Goal: Task Accomplishment & Management: Complete application form

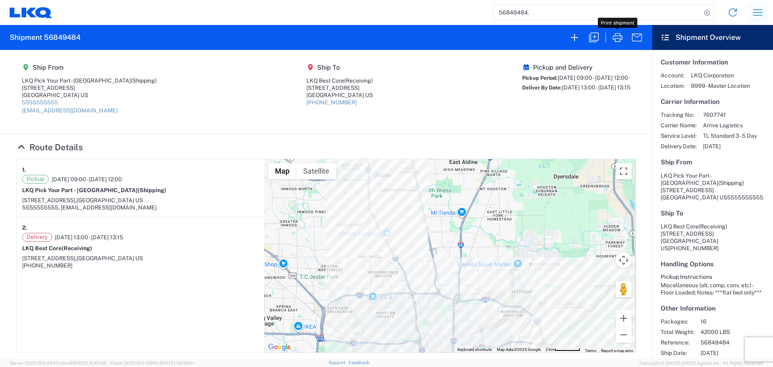
click at [750, 8] on button "button" at bounding box center [757, 12] width 19 height 19
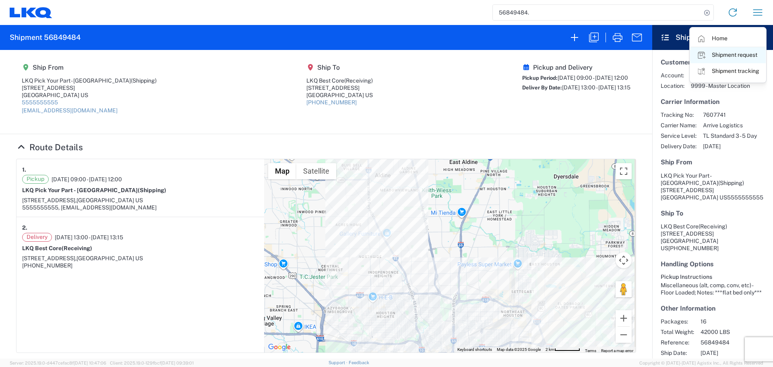
click at [735, 55] on link "Shipment request" at bounding box center [728, 55] width 76 height 16
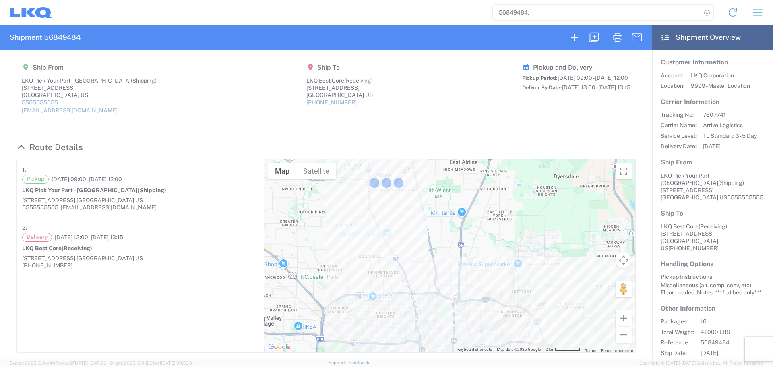
select select "FULL"
select select "US"
select select "LBS"
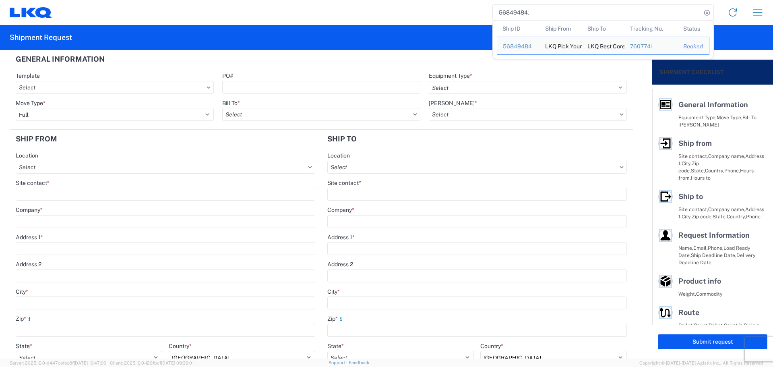
click at [513, 8] on input "56849484." at bounding box center [597, 12] width 209 height 15
click at [554, 17] on input "56849484." at bounding box center [597, 12] width 209 height 15
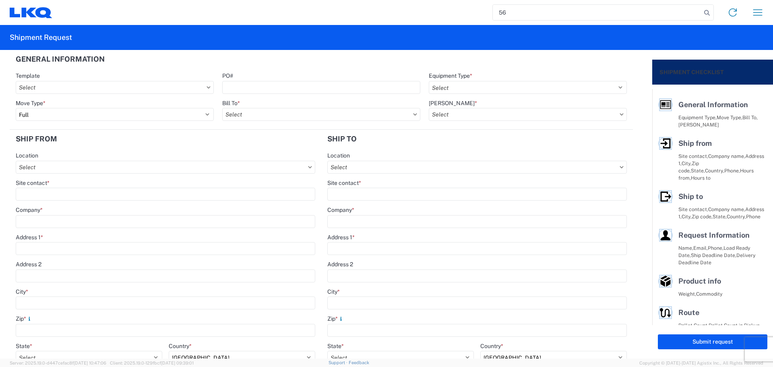
type input "5"
paste input "56746855"
type input "56746855"
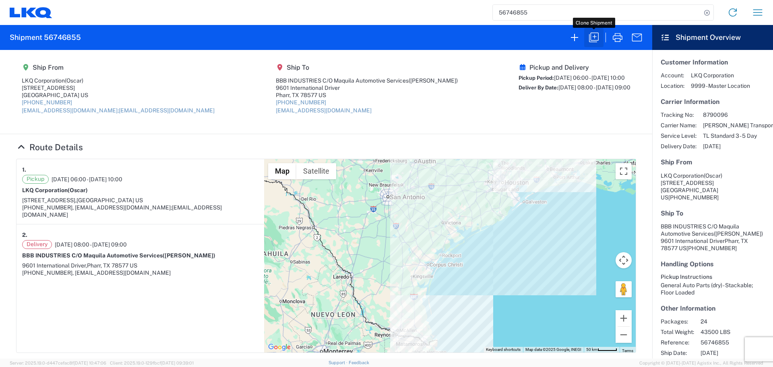
click at [593, 39] on icon "button" at bounding box center [594, 37] width 13 height 13
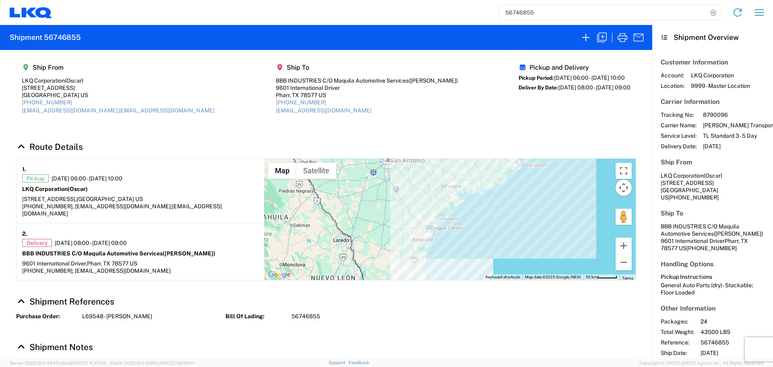
select select "FULL"
select select "US"
select select "LBS"
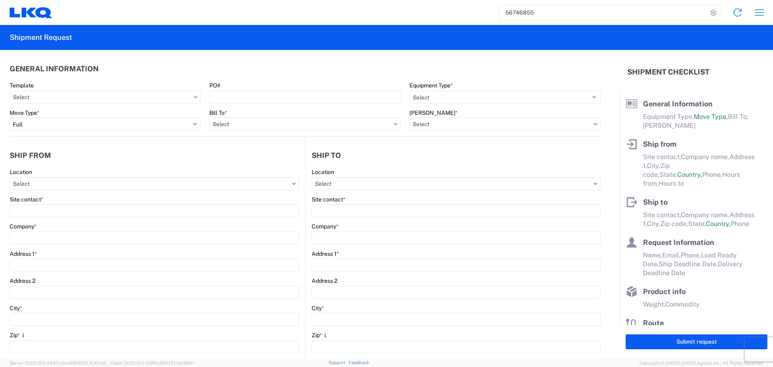
select select "STDV"
type input "Oscar"
type input "LKQ Corporation"
type input "1714 West Mount Houston Rd"
type input "Houston"
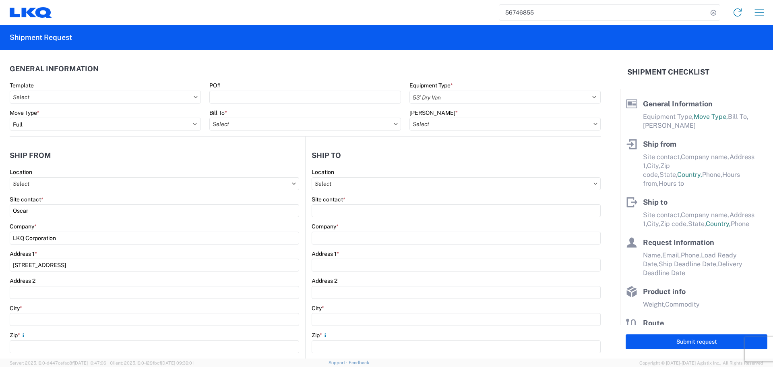
type input "77038"
type input "oxdavila@lkqcorp.com;acgarcia@lkqcorp.com"
type input "Urbano Garza"
type input "BBB INDUSTRIES C/O Maquila Automotive Services"
type input "9601 International Driver"
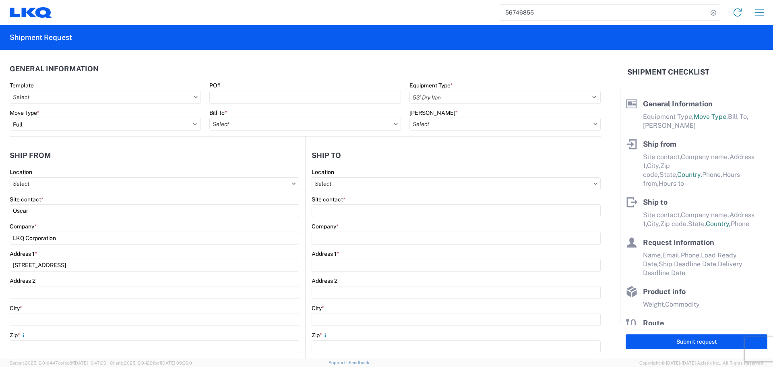
type input "Pharr"
type input "78577"
type input "ugarza@bbbmex.com"
type input "Oscar"
type input "oxdavila@lkqcorp.com"
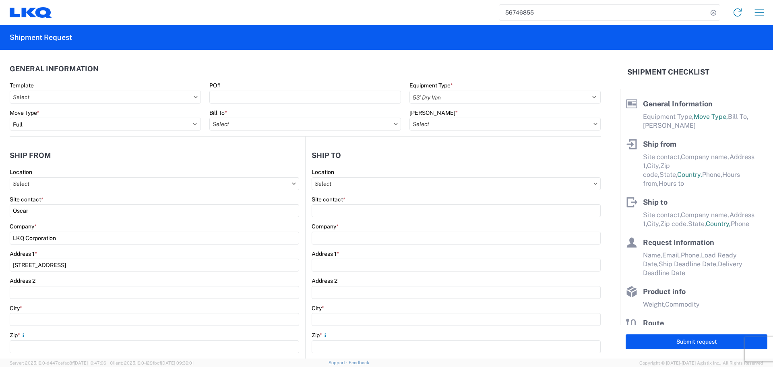
type input "281-886-1028"
type input "2025-09-09"
type input "2025-09-10"
type input "43500"
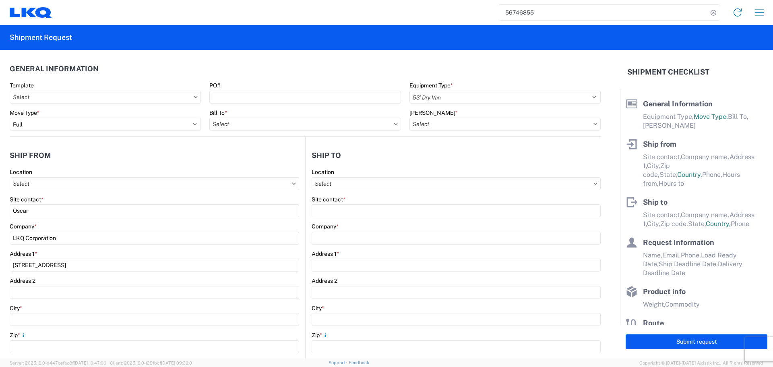
type input "General Auto Parts (dry)"
type input "24"
type input "0"
type input "40"
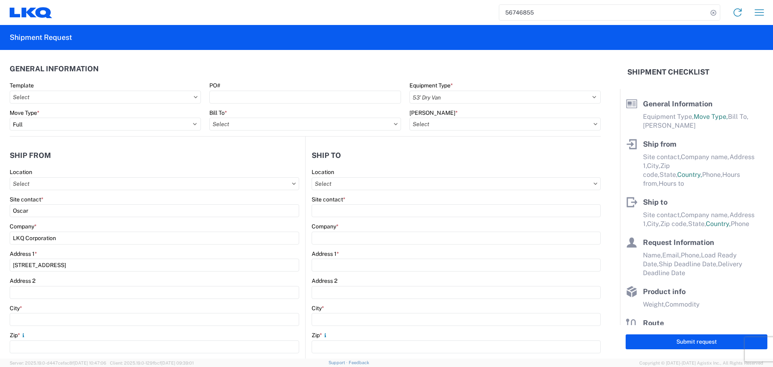
type input "36"
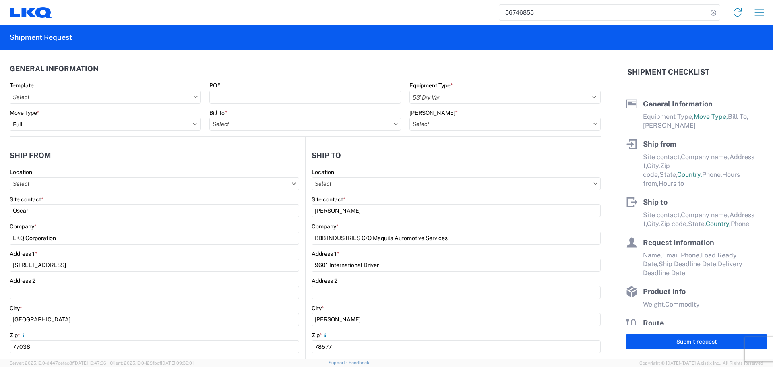
select select "TX"
select select "US"
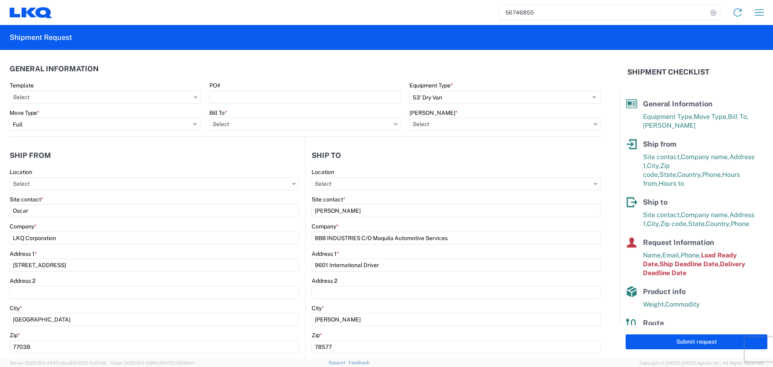
type input "1760 - LKQ Best Core"
type input "1760-6300-66000-0000 - 1760 Freight Out"
type input "1760 - LKQ Best Core"
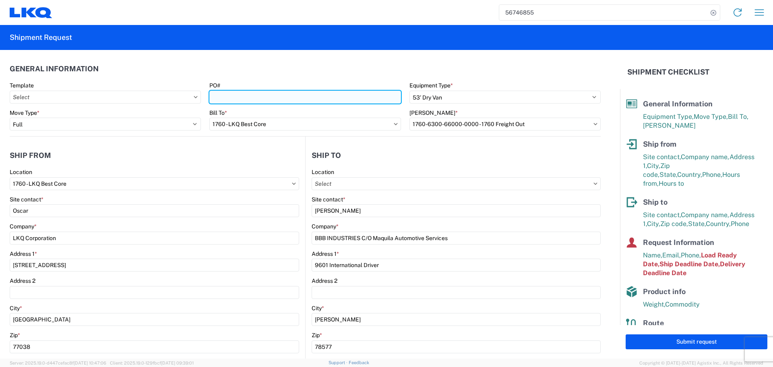
click at [242, 95] on input "PO#" at bounding box center [304, 97] width 191 height 13
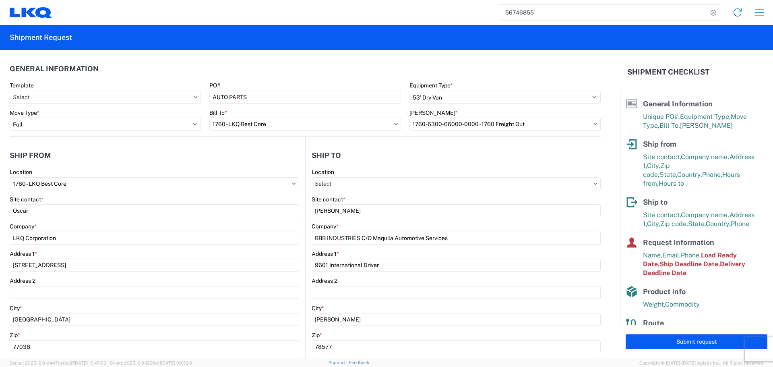
click at [269, 69] on header "General Information" at bounding box center [305, 69] width 591 height 18
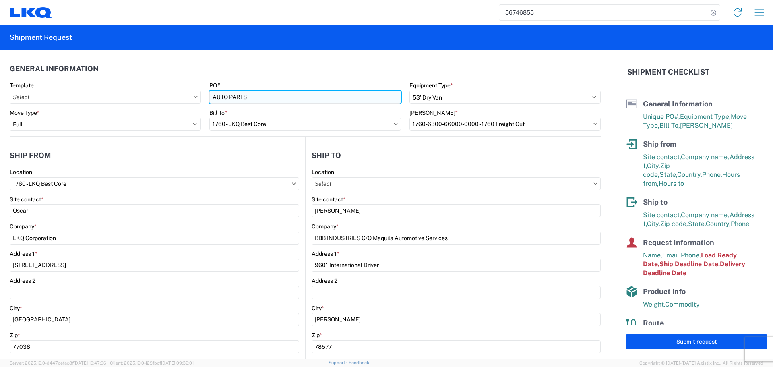
click at [225, 94] on input "AUTO PARTS" at bounding box center [304, 97] width 191 height 13
type input "CAL-410714-01"
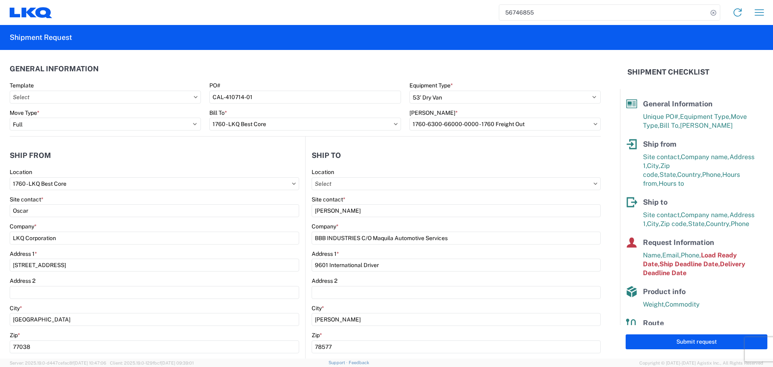
click at [252, 73] on header "General Information" at bounding box center [305, 69] width 591 height 18
click at [285, 149] on header "Ship from" at bounding box center [158, 155] width 296 height 18
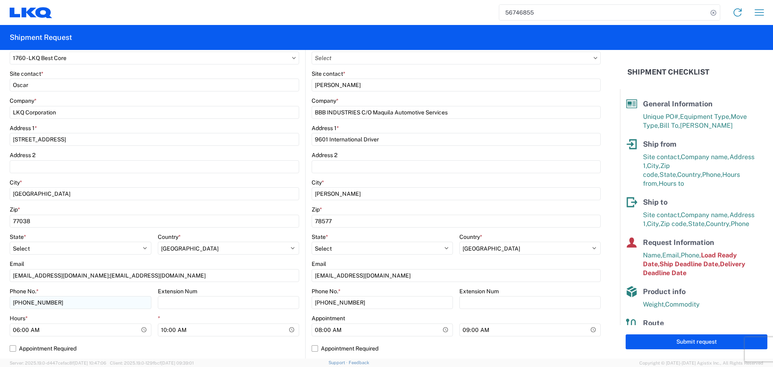
scroll to position [201, 0]
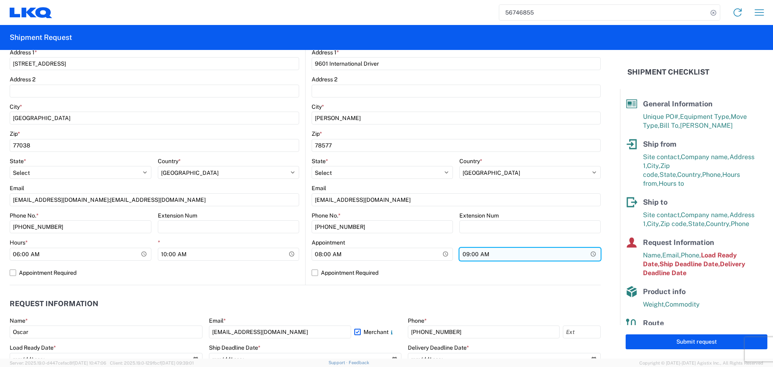
click at [587, 254] on input "09:00:00" at bounding box center [530, 254] width 141 height 13
type input "13:00"
click at [435, 272] on label "Appointment Required" at bounding box center [456, 272] width 289 height 13
click at [0, 0] on input "Appointment Required" at bounding box center [0, 0] width 0 height 0
select select "US"
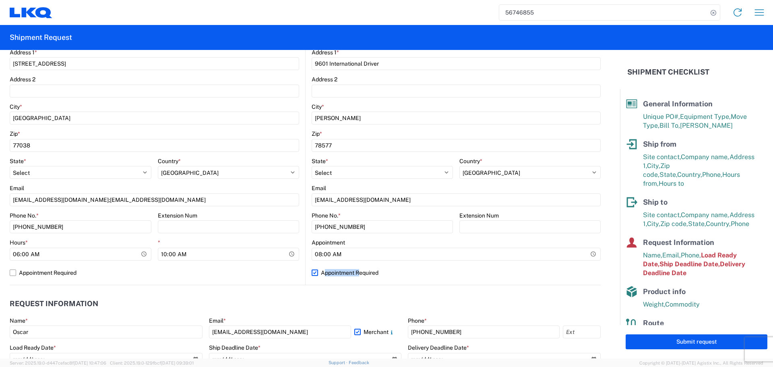
click at [435, 272] on label "Appointment Required" at bounding box center [456, 272] width 289 height 13
click at [0, 0] on input "Appointment Required" at bounding box center [0, 0] width 0 height 0
select select "US"
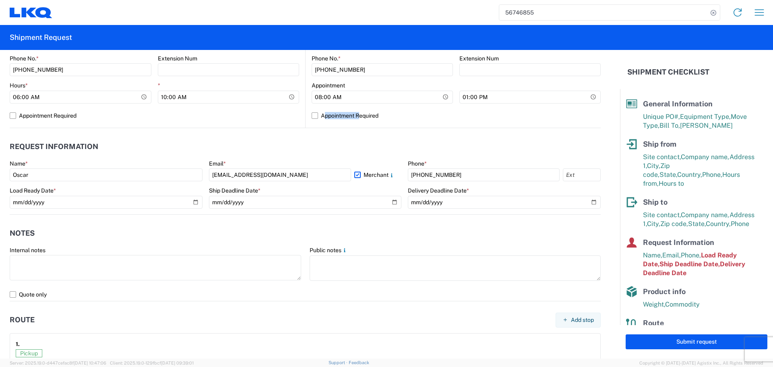
scroll to position [362, 0]
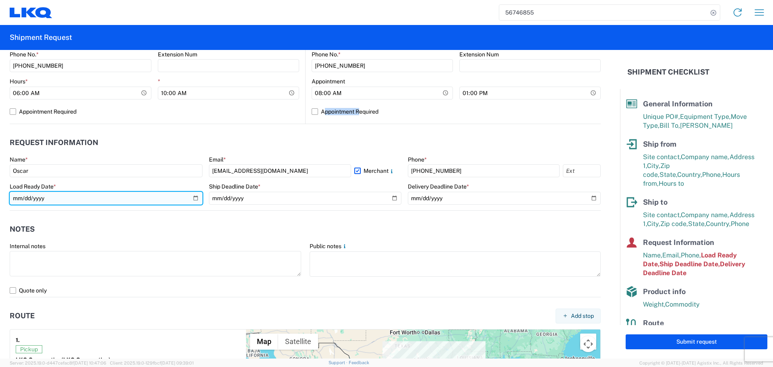
click at [194, 198] on input "2025-09-09" at bounding box center [106, 198] width 193 height 13
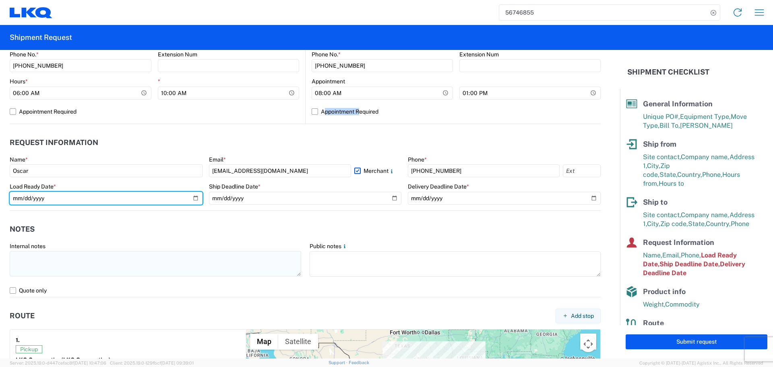
type input "2025-09-22"
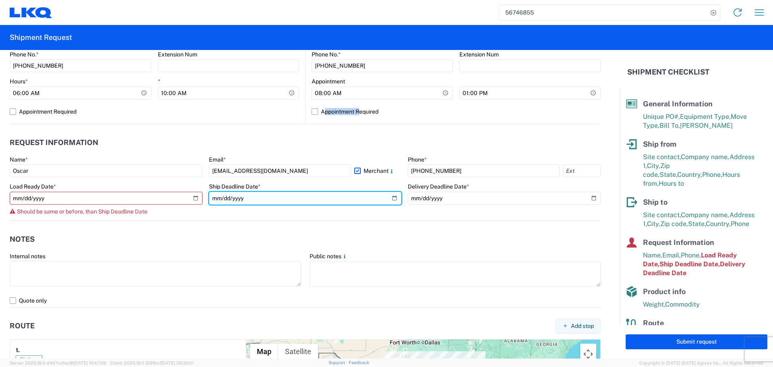
click at [392, 197] on input "2025-09-09" at bounding box center [305, 198] width 193 height 13
type input "2025-09-22"
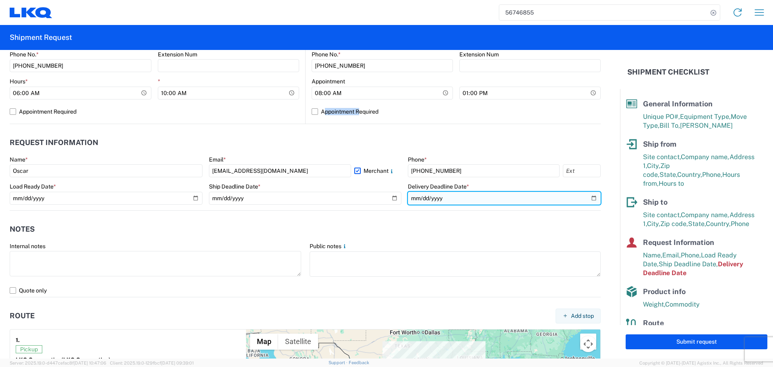
click at [586, 196] on input "2025-09-10" at bounding box center [504, 198] width 193 height 13
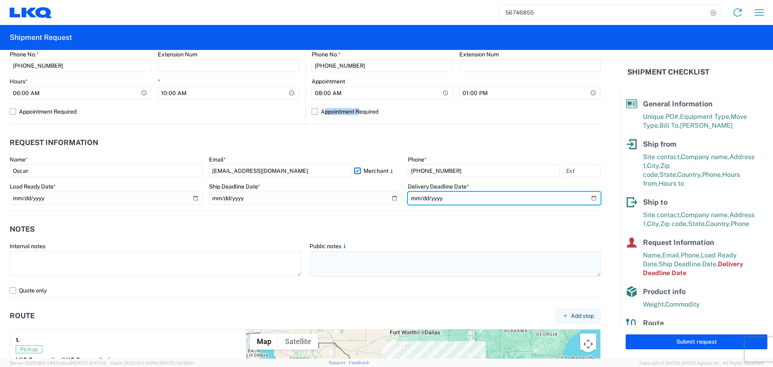
type input "2025-09-23"
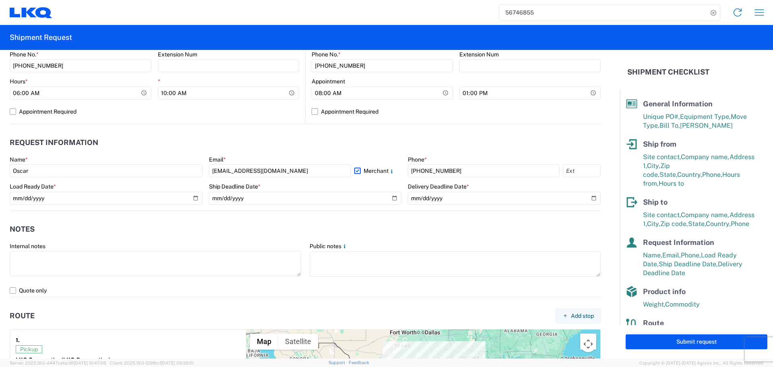
click at [203, 230] on header "Notes" at bounding box center [305, 229] width 591 height 18
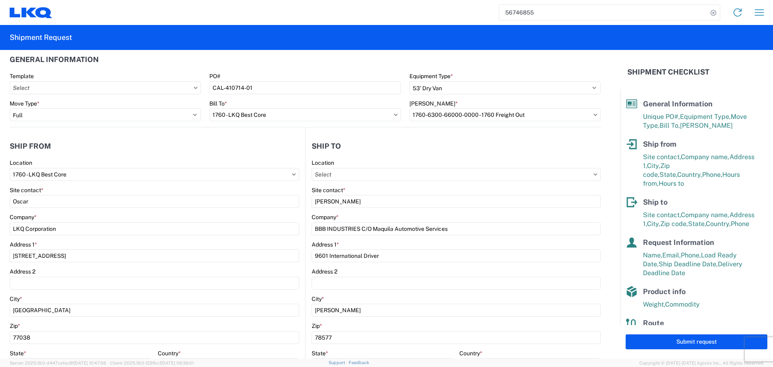
scroll to position [0, 0]
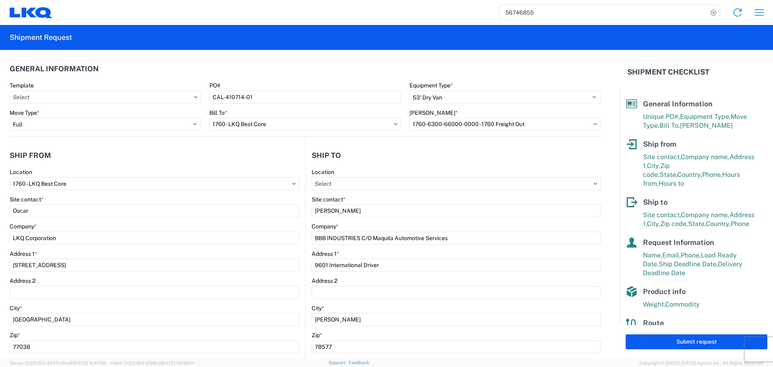
click at [257, 149] on header "Ship from" at bounding box center [158, 155] width 296 height 18
click at [281, 153] on header "Ship from" at bounding box center [158, 155] width 296 height 18
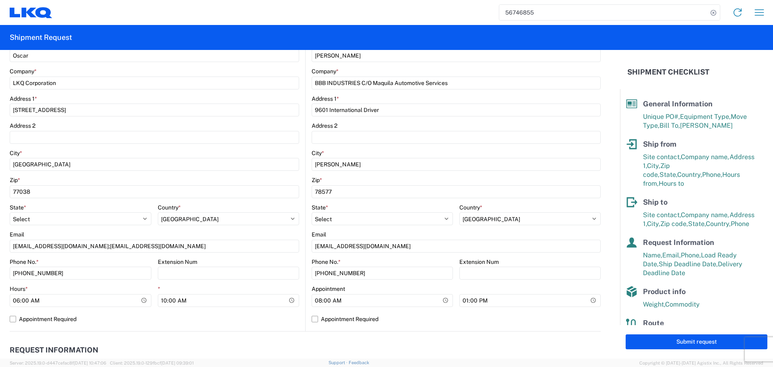
scroll to position [242, 0]
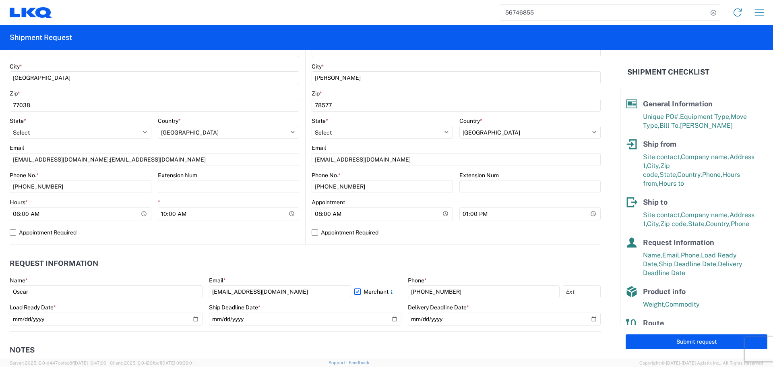
click at [264, 261] on header "Request Information" at bounding box center [305, 264] width 591 height 18
click at [310, 267] on header "Request Information" at bounding box center [305, 264] width 591 height 18
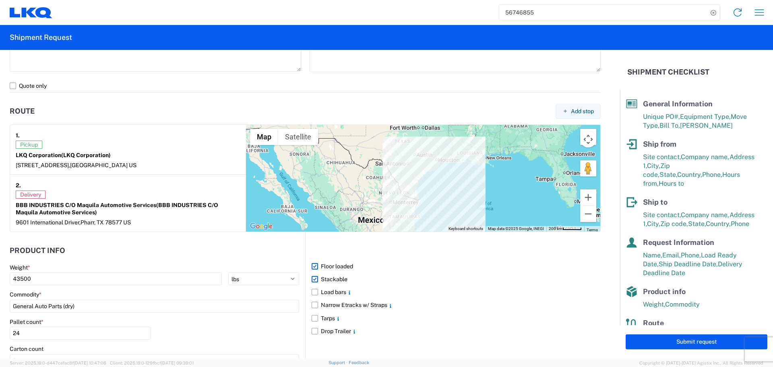
scroll to position [644, 0]
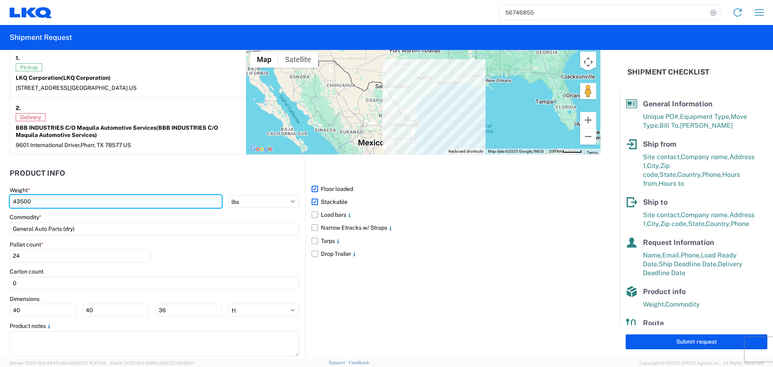
click at [46, 203] on input "43500" at bounding box center [116, 201] width 212 height 13
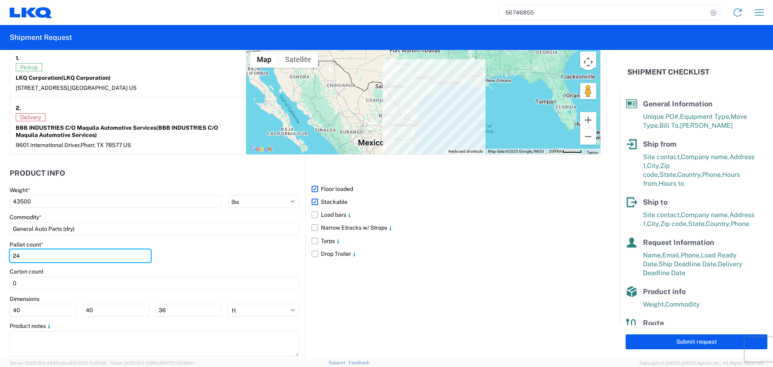
click at [39, 256] on input "24" at bounding box center [80, 255] width 141 height 13
type input "2"
type input "16"
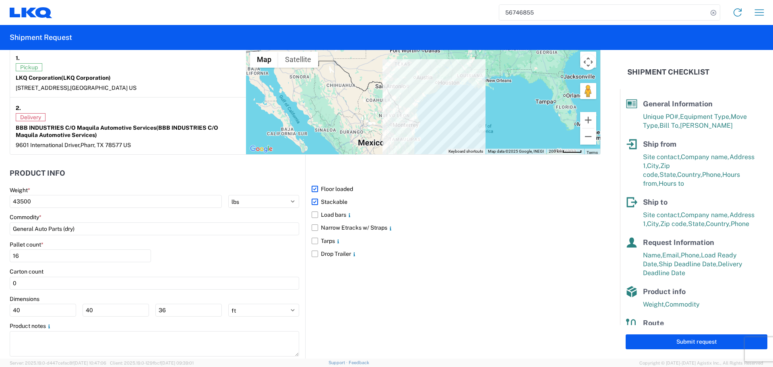
click at [203, 253] on div "Pallet count * 16" at bounding box center [155, 254] width 290 height 27
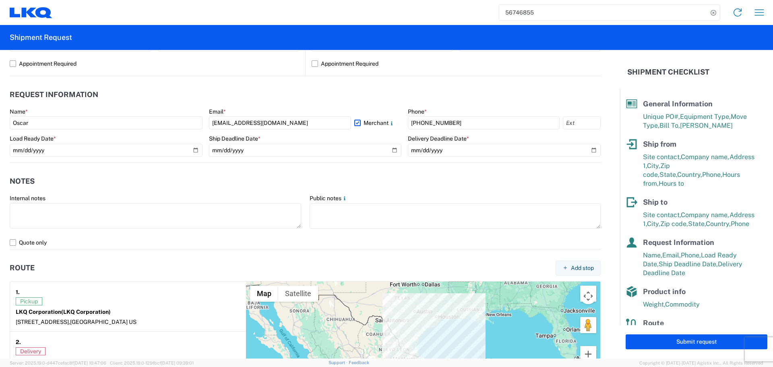
scroll to position [403, 0]
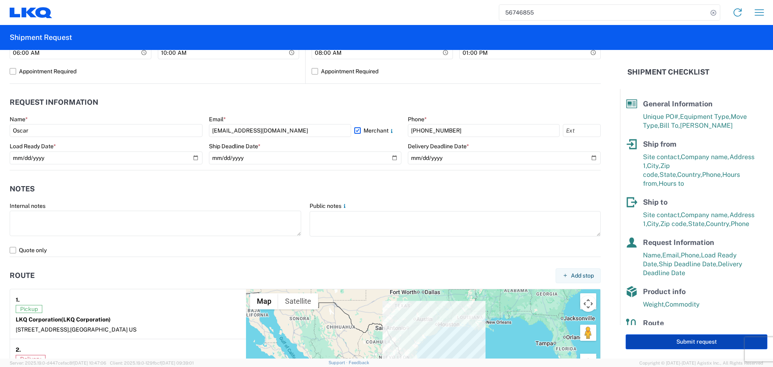
click at [714, 340] on button "Submit request" at bounding box center [697, 341] width 142 height 15
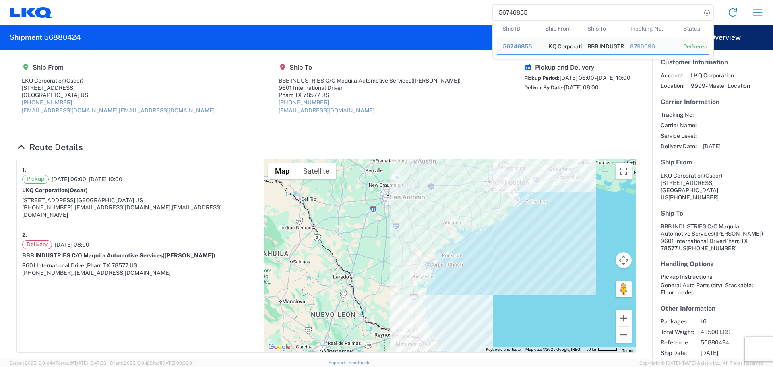
click at [509, 14] on input "56746855" at bounding box center [597, 12] width 209 height 15
paste input "851294"
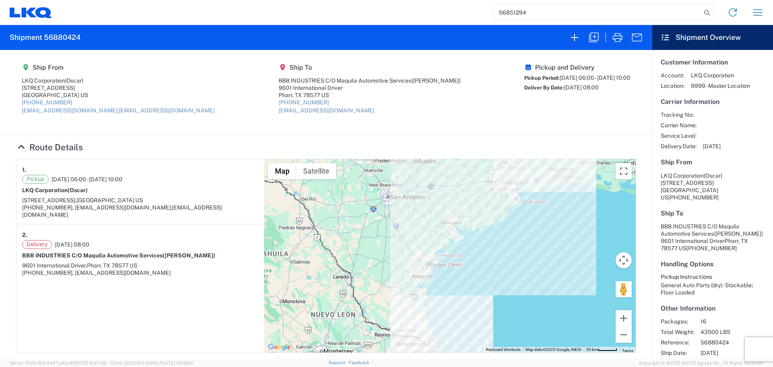
type input "56851294"
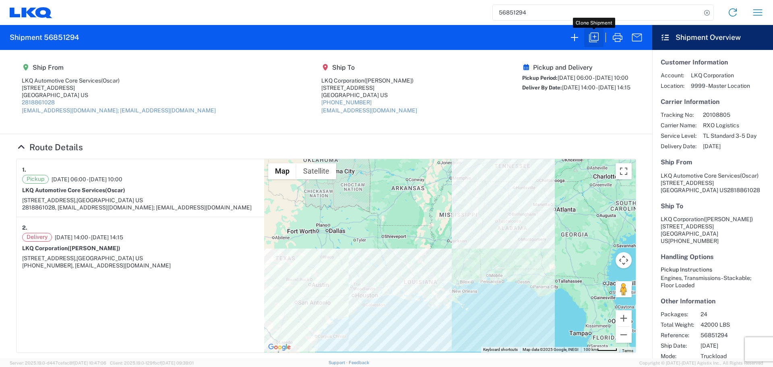
click at [590, 37] on icon "button" at bounding box center [594, 37] width 13 height 13
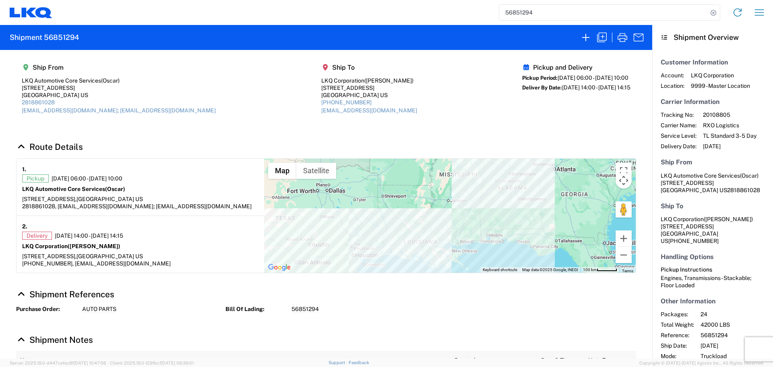
select select "FULL"
select select "LBS"
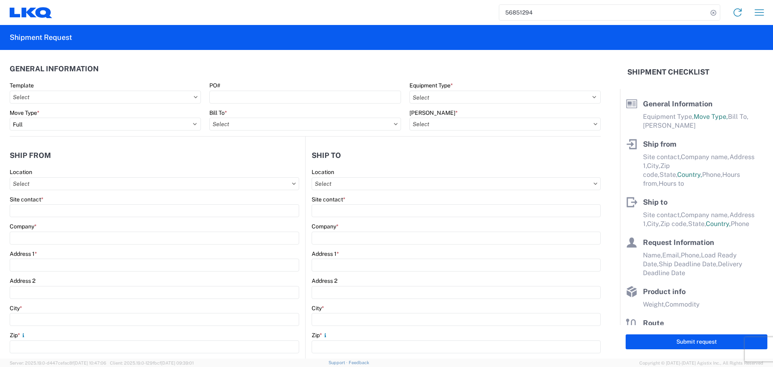
select select "STDV"
type input "Oscar"
type input "LKQ Automotive Core Services"
type input "1714 West Mount Houston Rd"
type input "Houston"
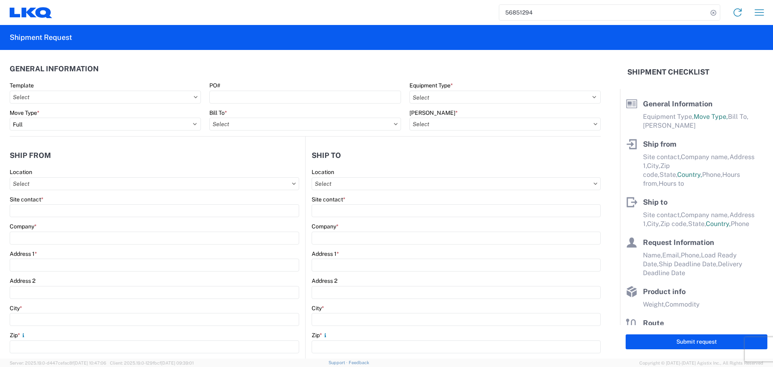
type input "77038"
type input "acgarcia@lkqcorp.com; oxdavila@lkqcorp.com"
type input "Brian Schmidt"
type input "LKQ Corporation"
type input "32 Dart Rd"
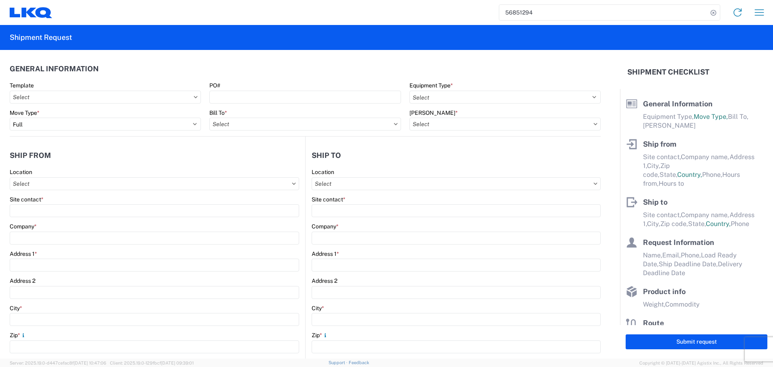
type input "Newnan"
type input "30265"
type input "jbschmidt@lkqcorp.com"
type input "Oscar"
type input "oxdavila@lkqcorp.com"
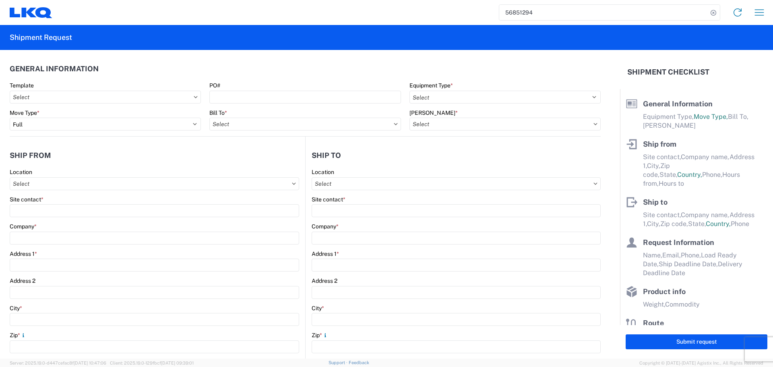
type input "2818861028"
type input "2025-09-18"
type input "2025-09-19"
type input "42000"
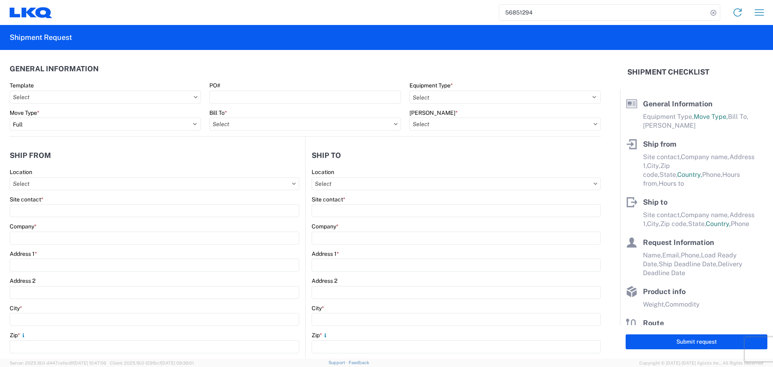
type input "Engines, Transmissions"
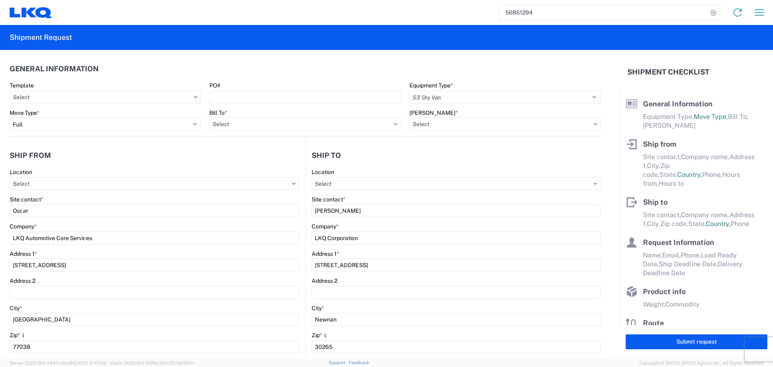
type input "24"
type input "0"
type input "40"
type input "36"
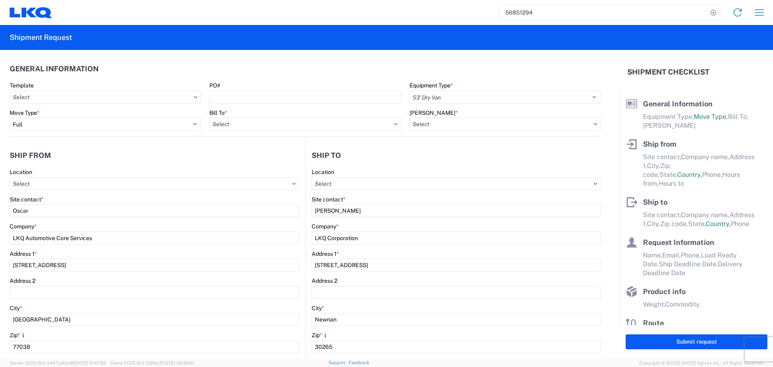
select select "US"
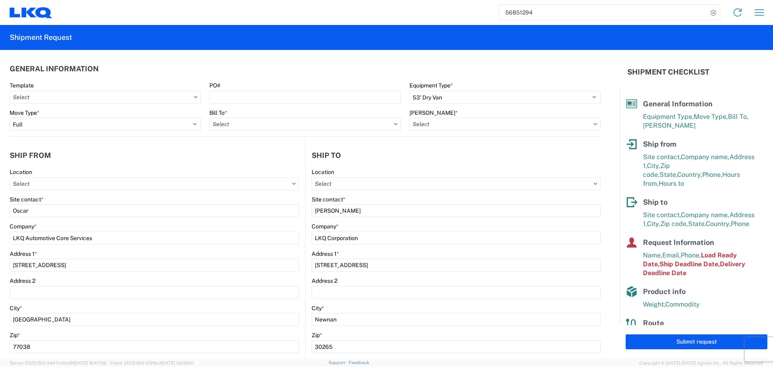
type input "1760 - LKQ Best Core"
type input "1772 - LKQ Atlanta Core Newnan"
type input "1760-1300-50180-0000 - 1760 Freight In - Cores"
type input "1760 - LKQ Best Core"
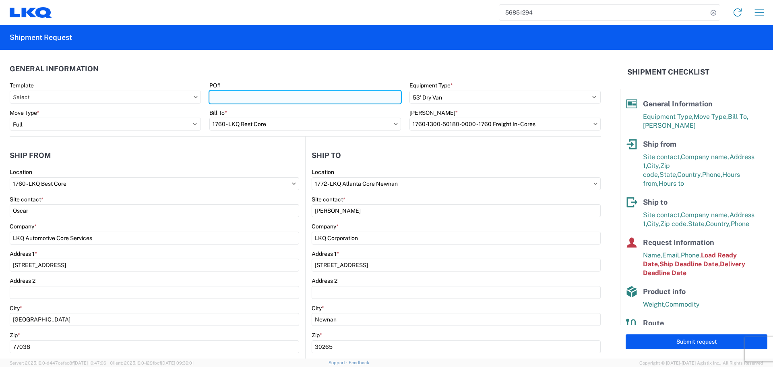
click at [230, 96] on input "PO#" at bounding box center [304, 97] width 191 height 13
type input "AUTO PARTS"
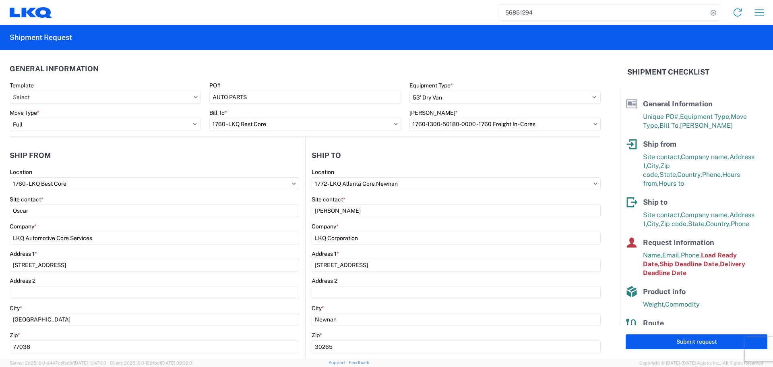
click at [260, 59] on agx-general-info "General Information Template PO# AUTO PARTS Equipment Type * Select 53’ Dry Van…" at bounding box center [305, 93] width 591 height 87
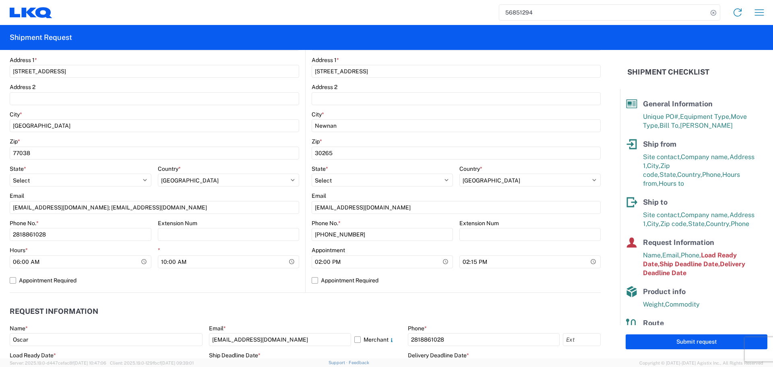
scroll to position [201, 0]
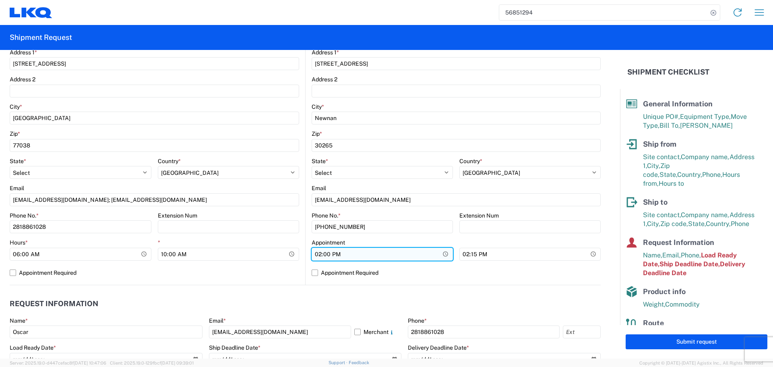
click at [443, 254] on input "14:00:00" at bounding box center [382, 254] width 141 height 13
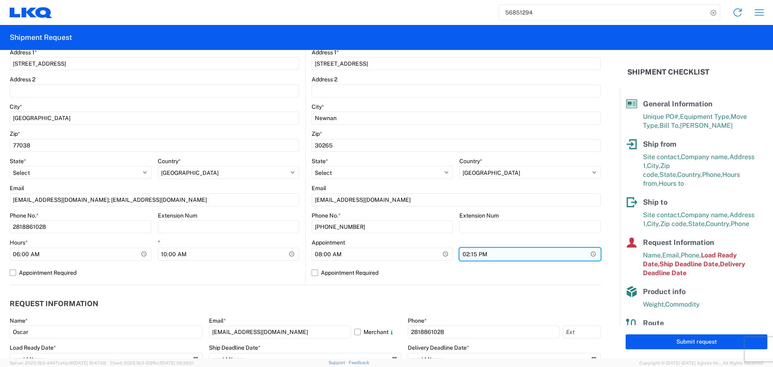
type input "08:00"
click at [587, 254] on input "14:15:00" at bounding box center [530, 254] width 141 height 13
type input "13:00"
click at [420, 280] on div "1772 Location 1772 - LKQ Atlanta Core Newnan Site contact * Brian Schmidt Compa…" at bounding box center [456, 126] width 289 height 318
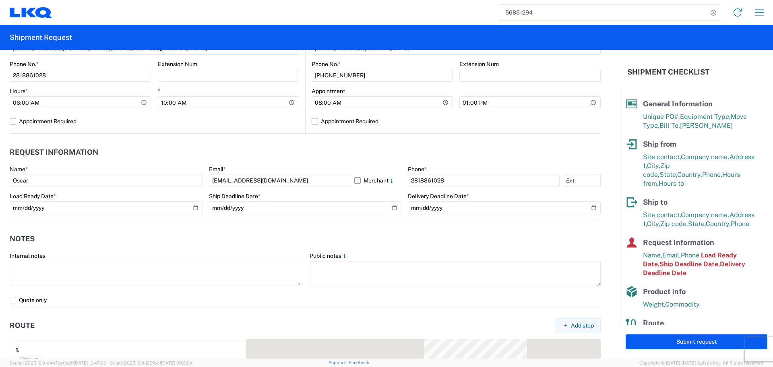
scroll to position [362, 0]
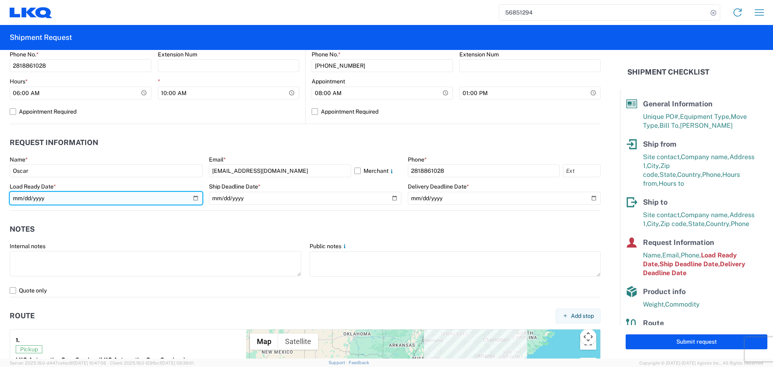
click at [196, 199] on input "2025-09-18" at bounding box center [106, 198] width 193 height 13
type input "2025-09-22"
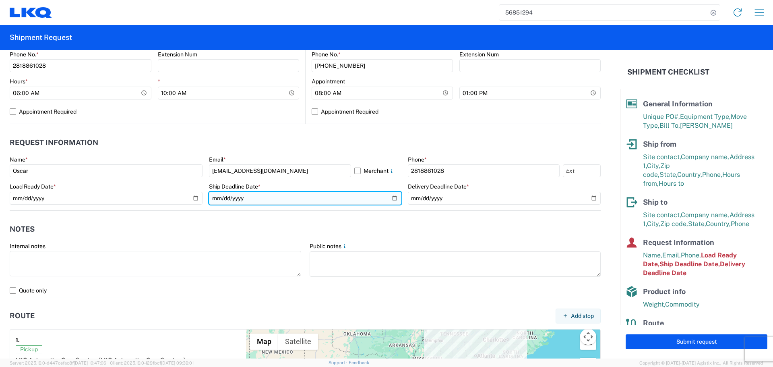
click at [394, 203] on input "2025-09-18" at bounding box center [305, 198] width 193 height 13
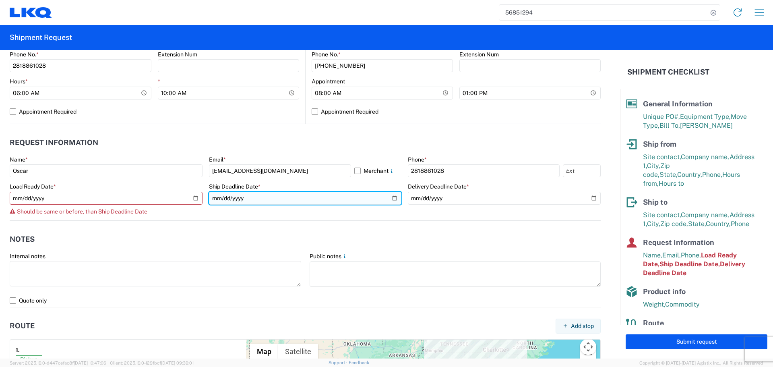
click at [390, 200] on input "2025-09-18" at bounding box center [305, 198] width 193 height 13
type input "2025-09-22"
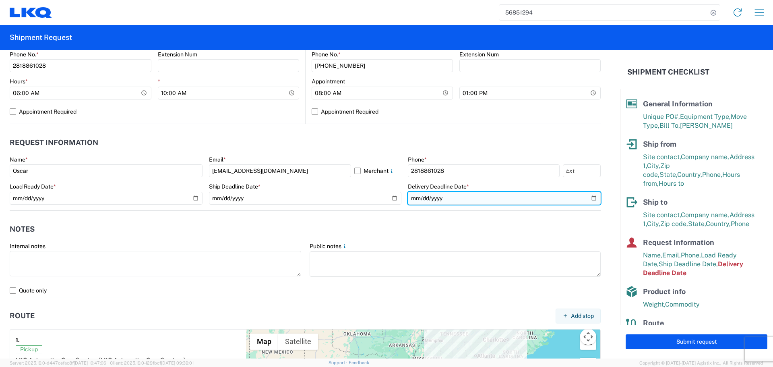
click at [587, 197] on input "2025-09-19" at bounding box center [504, 198] width 193 height 13
click at [589, 201] on input "2025-09-23" at bounding box center [504, 198] width 193 height 13
type input "2025-09-24"
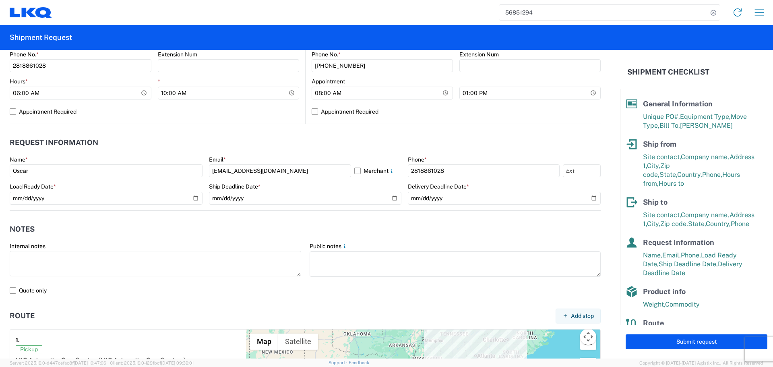
click at [400, 222] on header "Notes" at bounding box center [305, 229] width 591 height 18
click at [288, 222] on header "Notes" at bounding box center [305, 229] width 591 height 18
click at [394, 219] on agx-notes "Notes Internal notes Public notes Quote only" at bounding box center [305, 254] width 591 height 87
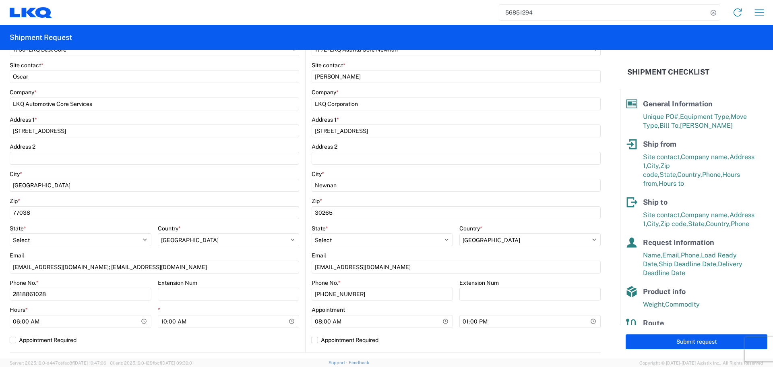
scroll to position [134, 0]
click at [284, 253] on div "Email" at bounding box center [155, 255] width 290 height 7
click at [292, 249] on agx-form-control-wrapper-v2 "Country * Select Afghanistan Åland Islands Albania Algeria American Samoa Andor…" at bounding box center [229, 238] width 142 height 27
click at [292, 252] on agx-form-control-wrapper-v2 "Country * Select Afghanistan Åland Islands Albania Algeria American Samoa Andor…" at bounding box center [229, 238] width 142 height 27
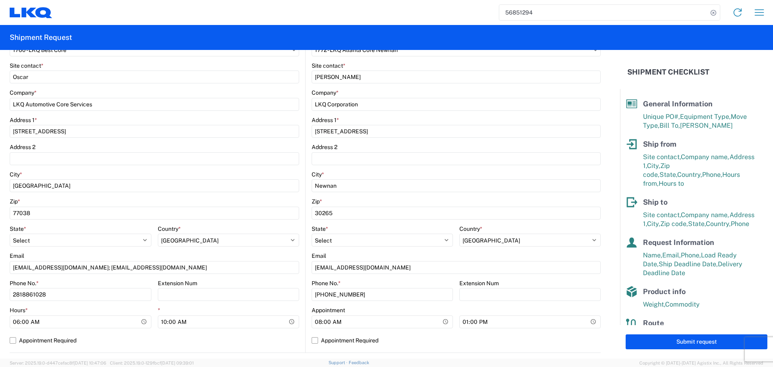
click at [292, 249] on agx-form-control-wrapper-v2 "Country * Select Afghanistan Åland Islands Albania Algeria American Samoa Andor…" at bounding box center [229, 238] width 142 height 27
click at [284, 251] on agx-form-control-wrapper-v2 "Country * Select Afghanistan Åland Islands Albania Algeria American Samoa Andor…" at bounding box center [229, 238] width 142 height 27
click at [285, 252] on agx-form-control-wrapper-v2 "Country * Select Afghanistan Åland Islands Albania Algeria American Samoa Andor…" at bounding box center [229, 238] width 142 height 27
click at [339, 250] on agx-form-control-wrapper-v2 "State * Select Alabama Alaska Arizona Arkansas Armed Forces Americas Armed Forc…" at bounding box center [382, 238] width 141 height 27
click at [291, 252] on div "Email" at bounding box center [155, 255] width 290 height 7
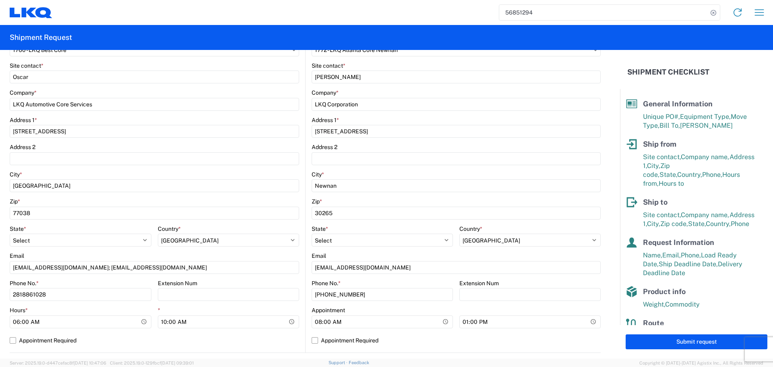
click at [332, 252] on div "Email" at bounding box center [456, 255] width 289 height 7
click at [284, 251] on agx-form-control-wrapper-v2 "Country * Select Afghanistan Åland Islands Albania Algeria American Samoa Andor…" at bounding box center [229, 238] width 142 height 27
click at [330, 251] on agx-form-control-wrapper-v2 "State * Select Alabama Alaska Arizona Arkansas Armed Forces Americas Armed Forc…" at bounding box center [382, 238] width 141 height 27
click at [288, 250] on agx-form-control-wrapper-v2 "Country * Select Afghanistan Åland Islands Albania Algeria American Samoa Andor…" at bounding box center [229, 238] width 142 height 27
click at [334, 251] on agx-form-control-wrapper-v2 "State * Select Alabama Alaska Arizona Arkansas Armed Forces Americas Armed Forc…" at bounding box center [382, 238] width 141 height 27
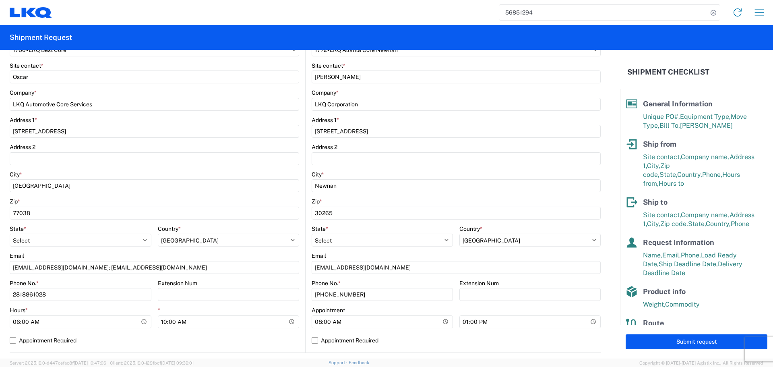
click at [286, 251] on agx-form-control-wrapper-v2 "Country * Select Afghanistan Åland Islands Albania Algeria American Samoa Andor…" at bounding box center [229, 238] width 142 height 27
click at [342, 251] on agx-form-control-wrapper-v2 "State * Select Alabama Alaska Arizona Arkansas Armed Forces Americas Armed Forc…" at bounding box center [382, 238] width 141 height 27
click at [283, 251] on agx-form-control-wrapper-v2 "Country * Select Afghanistan Åland Islands Albania Algeria American Samoa Andor…" at bounding box center [229, 238] width 142 height 27
click at [346, 252] on agx-form-control-wrapper-v2 "State * Select Alabama Alaska Arizona Arkansas Armed Forces Americas Armed Forc…" at bounding box center [382, 238] width 141 height 27
click at [276, 251] on agx-form-control-wrapper-v2 "Country * Select Afghanistan Åland Islands Albania Algeria American Samoa Andor…" at bounding box center [229, 238] width 142 height 27
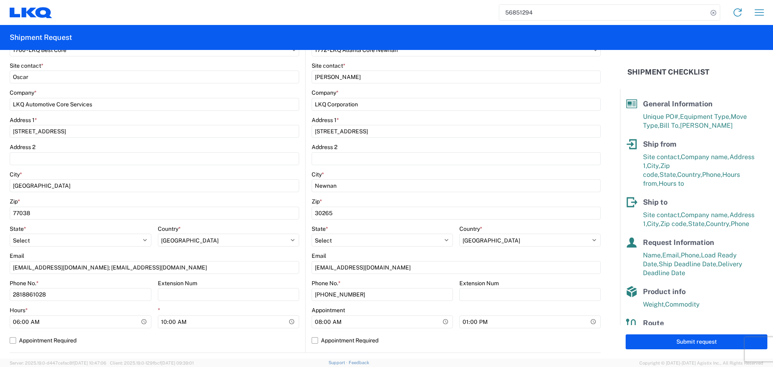
click at [351, 253] on div "Email" at bounding box center [456, 255] width 289 height 7
click at [295, 253] on div "Email" at bounding box center [155, 255] width 290 height 7
click at [347, 255] on div "Email" at bounding box center [456, 255] width 289 height 7
click at [276, 245] on select "Select Afghanistan Åland Islands Albania Algeria American Samoa Andorra Angola …" at bounding box center [229, 240] width 142 height 13
click at [332, 255] on div "Email" at bounding box center [456, 255] width 289 height 7
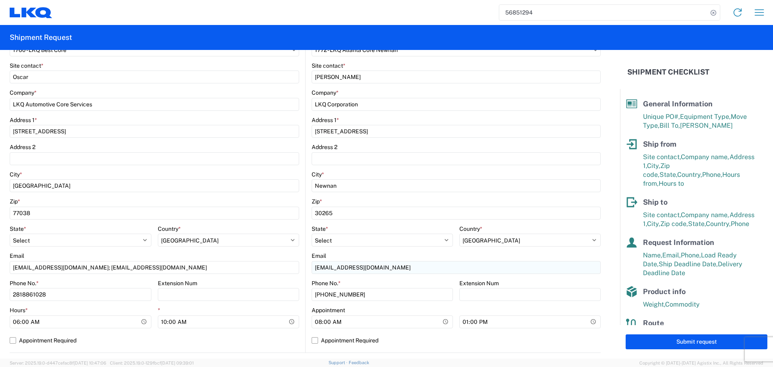
drag, startPoint x: 278, startPoint y: 255, endPoint x: 360, endPoint y: 262, distance: 82.1
click at [279, 255] on div "Email" at bounding box center [155, 255] width 290 height 7
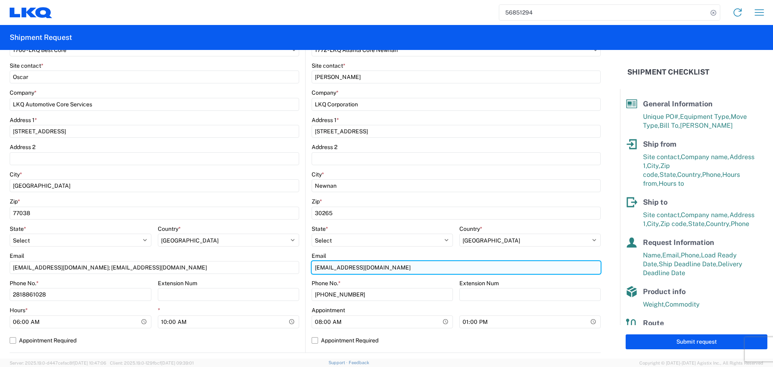
click at [364, 262] on input "jbschmidt@lkqcorp.com" at bounding box center [456, 267] width 289 height 13
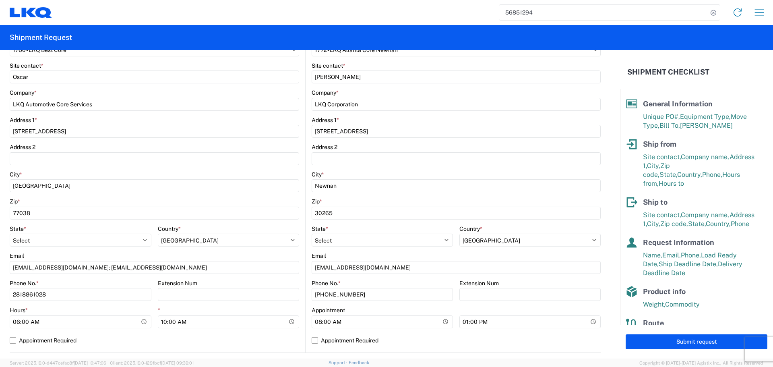
click at [279, 250] on agx-form-control-wrapper-v2 "Country * Select Afghanistan Åland Islands Albania Algeria American Samoa Andor…" at bounding box center [229, 238] width 142 height 27
click at [288, 253] on div "Email" at bounding box center [155, 255] width 290 height 7
click at [359, 253] on div "Email" at bounding box center [456, 255] width 289 height 7
click at [284, 256] on div "Email" at bounding box center [155, 255] width 290 height 7
click at [286, 226] on div "Country *" at bounding box center [229, 228] width 142 height 7
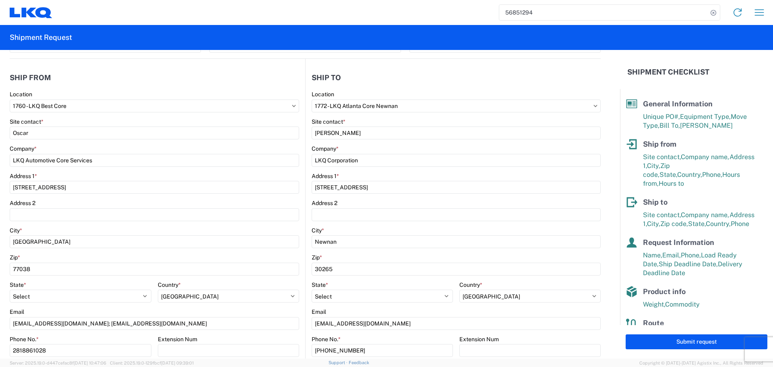
scroll to position [0, 0]
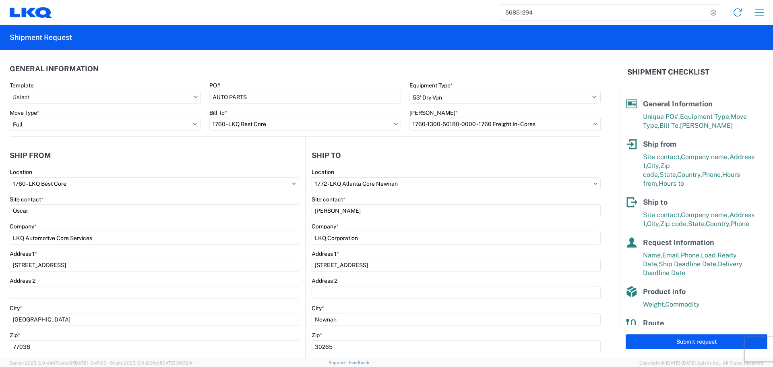
click at [419, 149] on header "Ship to" at bounding box center [453, 155] width 295 height 18
click at [289, 158] on header "Ship from" at bounding box center [158, 155] width 296 height 18
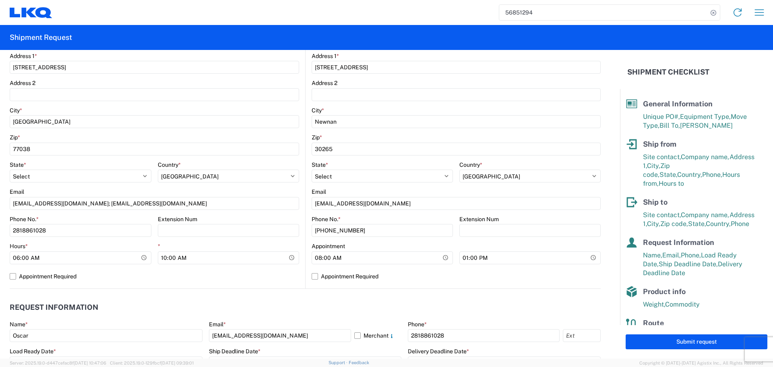
scroll to position [282, 0]
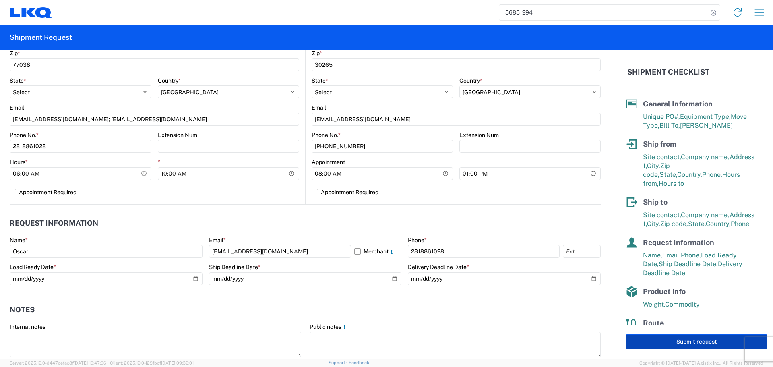
click at [696, 347] on button "Submit request" at bounding box center [697, 341] width 142 height 15
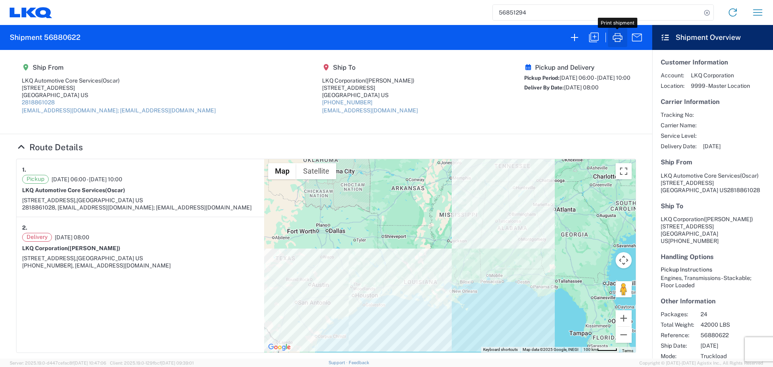
click at [619, 38] on icon "button" at bounding box center [618, 37] width 10 height 9
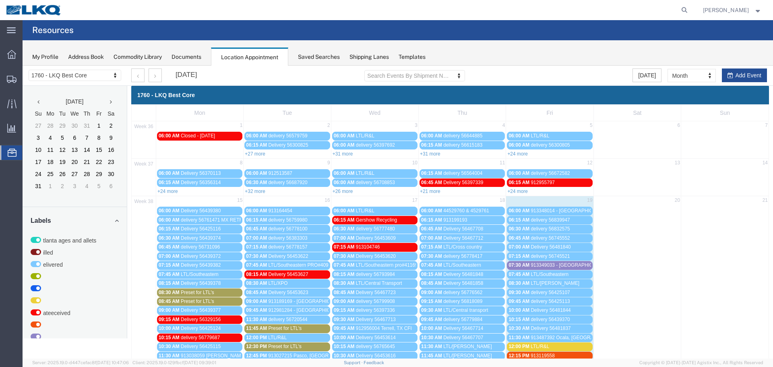
scroll to position [161, 0]
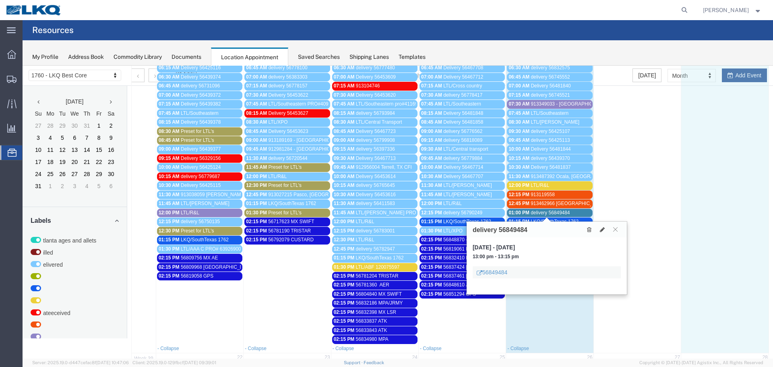
click at [737, 74] on td at bounding box center [724, 194] width 87 height 299
select select "1"
select select
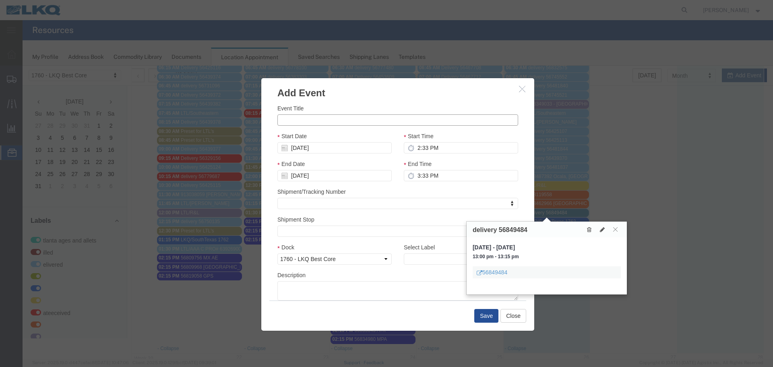
click at [300, 120] on input "Event Title" at bounding box center [397, 119] width 241 height 11
paste input "56746855"
click at [344, 100] on div "Event Title 56746855 BBB.JRMY Start Date [DATE] Start Time 2:33 PM End Date [DA…" at bounding box center [397, 200] width 273 height 201
click at [295, 118] on input "56746855 BBB.JRMY" at bounding box center [397, 119] width 241 height 11
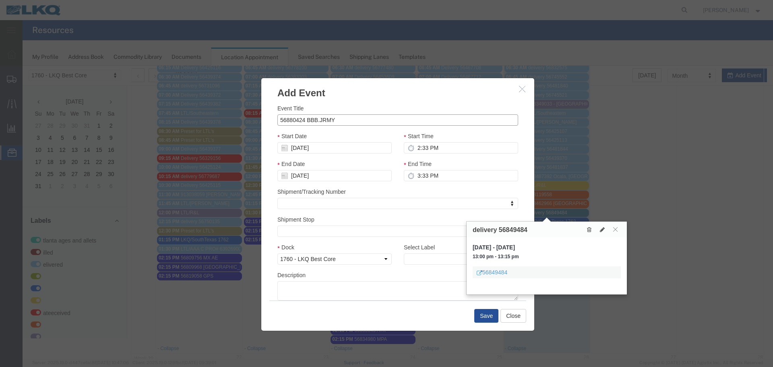
type input "56880424 BBB.JRMY"
click at [347, 99] on h3 "Add Event" at bounding box center [397, 89] width 273 height 22
click at [299, 142] on input "[DATE]" at bounding box center [334, 147] width 114 height 11
click at [296, 219] on td "22" at bounding box center [296, 222] width 12 height 12
type input "[DATE]"
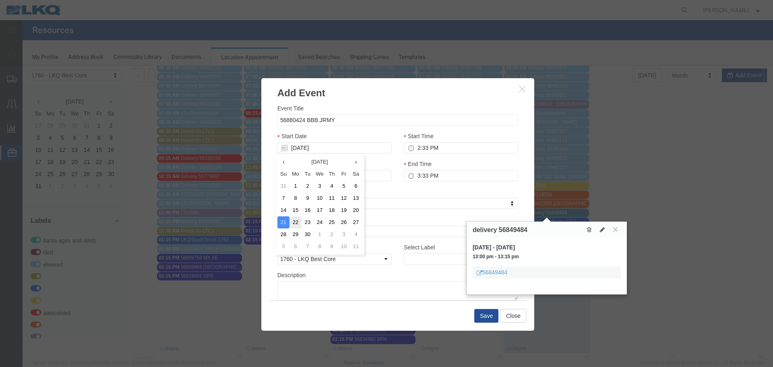
type input "[DATE]"
click at [425, 149] on input "2:33 PM" at bounding box center [461, 147] width 114 height 11
type input "2:15 PM"
click at [426, 180] on input "3:15 PM" at bounding box center [461, 175] width 114 height 11
type input "2:15 PM"
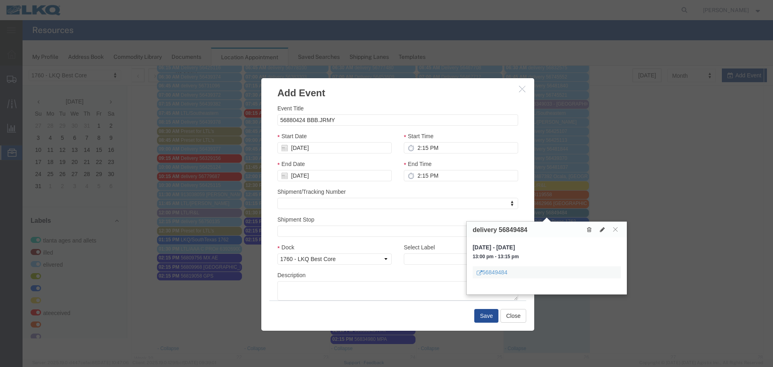
click at [445, 188] on div "Shipment/Tracking Number Shipment/Tracking Number Shipment/Tracking Number" at bounding box center [397, 198] width 241 height 22
click at [616, 229] on icon at bounding box center [615, 229] width 4 height 5
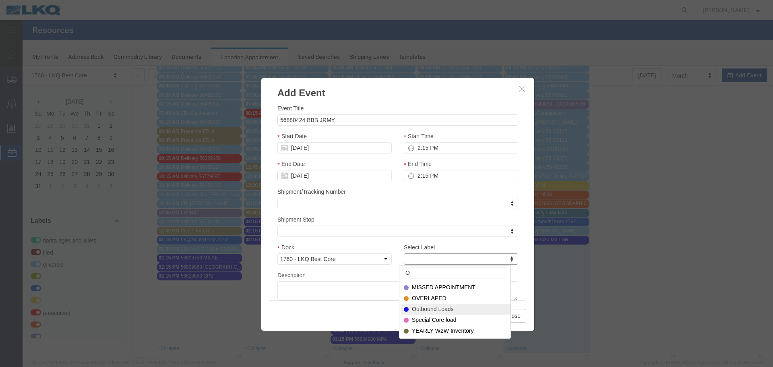
type input "O"
select select "80"
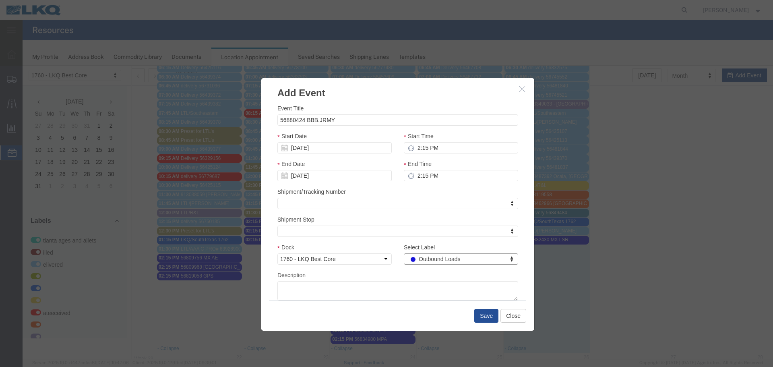
click at [433, 271] on div "Select Label Outbound Loads Select Label Atlanta Cages and Pallets Billed Deliv…" at bounding box center [461, 257] width 126 height 28
click at [482, 311] on button "Save" at bounding box center [486, 316] width 24 height 14
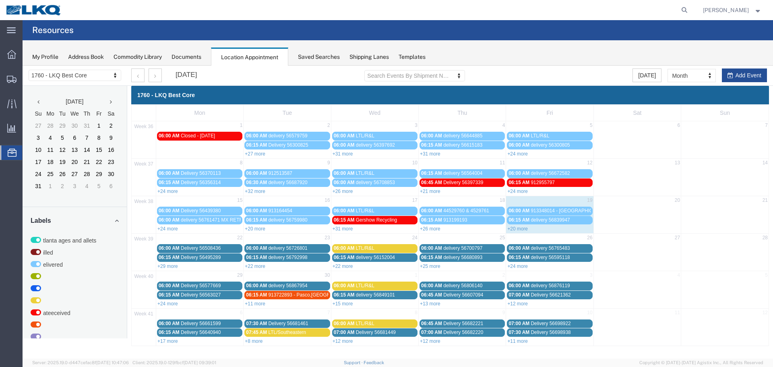
scroll to position [0, 0]
click at [172, 265] on link "+29 more" at bounding box center [167, 266] width 21 height 6
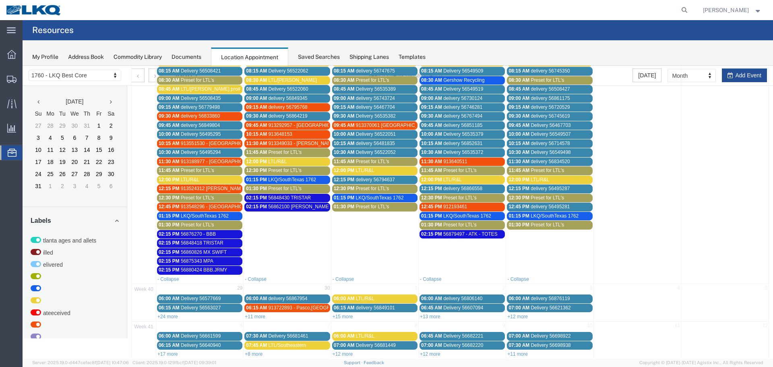
scroll to position [259, 0]
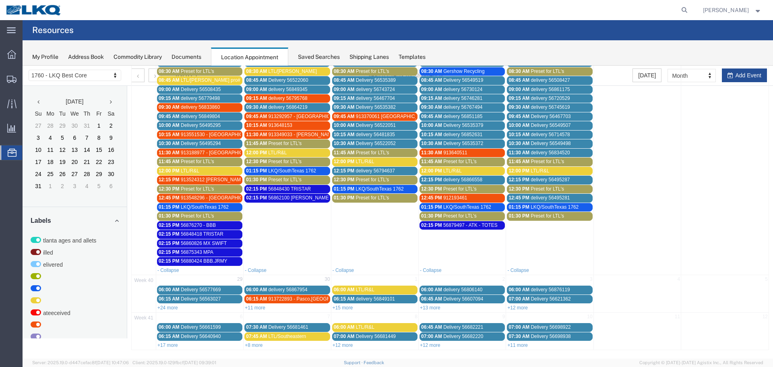
click at [743, 74] on td at bounding box center [724, 125] width 87 height 281
select select "1"
select select
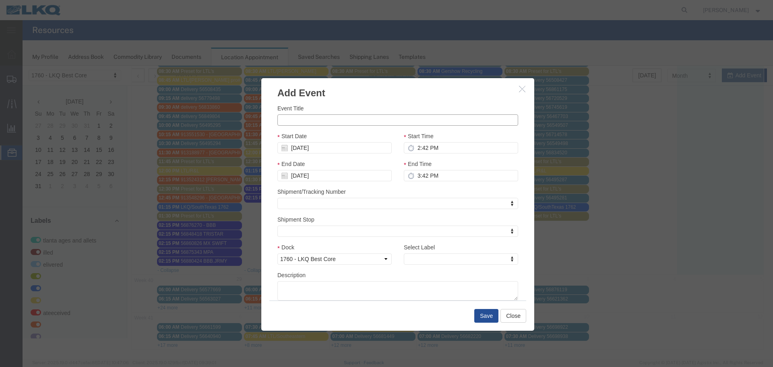
click at [306, 120] on input "Event Title" at bounding box center [397, 119] width 241 height 11
paste input "56880622"
type input "56880622 GPS"
click at [366, 110] on div "Event Title 56880622 GPS" at bounding box center [397, 115] width 241 height 22
click at [313, 154] on div "Start Date [DATE]" at bounding box center [334, 146] width 126 height 28
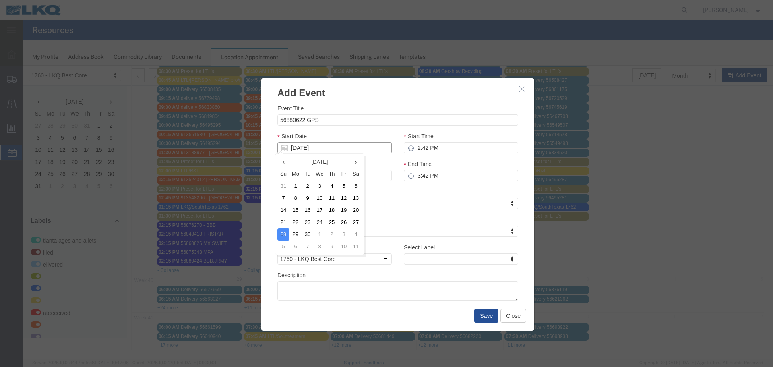
click at [310, 150] on input "[DATE]" at bounding box center [334, 147] width 114 height 11
click at [295, 224] on td "22" at bounding box center [296, 222] width 12 height 12
type input "[DATE]"
drag, startPoint x: 439, startPoint y: 140, endPoint x: 435, endPoint y: 143, distance: 4.8
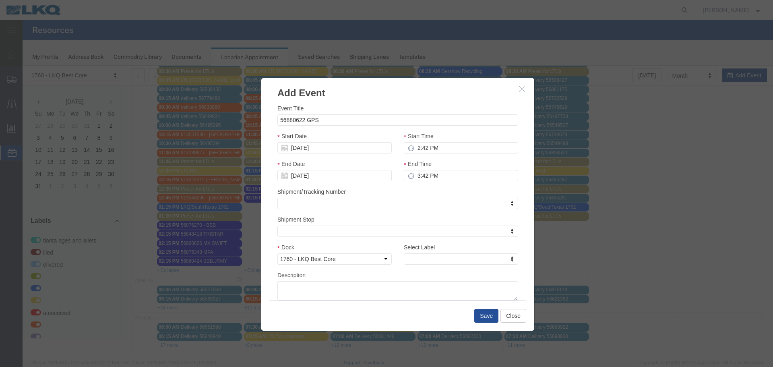
click at [439, 140] on div "Start Time 2:42 PM" at bounding box center [461, 143] width 114 height 22
click at [430, 154] on div "Start Time 2:42 PM" at bounding box center [461, 146] width 126 height 28
click at [423, 146] on input "2:42 PM" at bounding box center [461, 147] width 114 height 11
type input "2:15 PM"
click at [414, 180] on input "3:15 PM" at bounding box center [461, 175] width 114 height 11
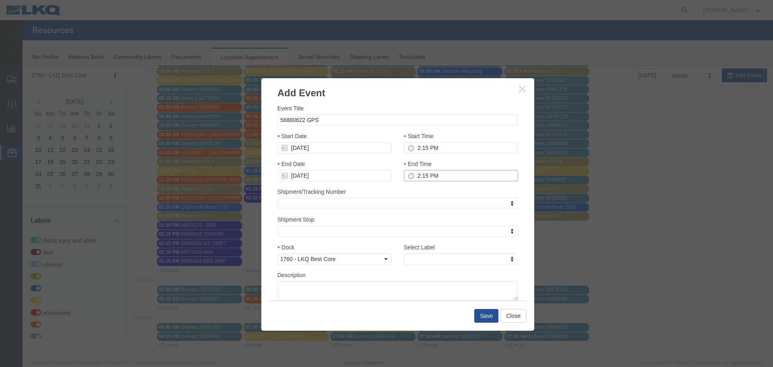
type input "2:15 PM"
click at [459, 196] on div "Shipment/Tracking Number Shipment/Tracking Number Shipment/Tracking Number" at bounding box center [397, 198] width 241 height 22
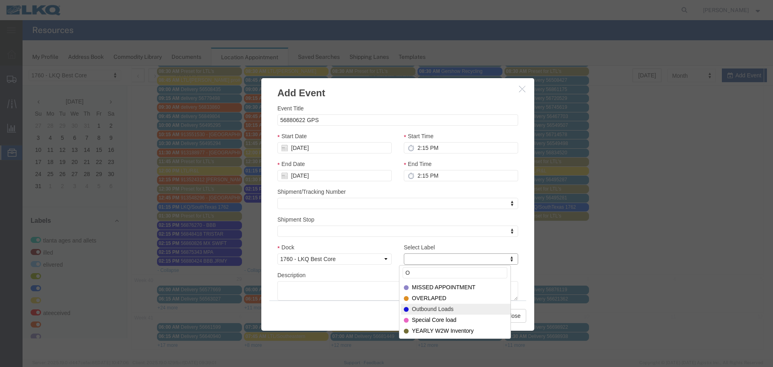
type input "O"
select select "80"
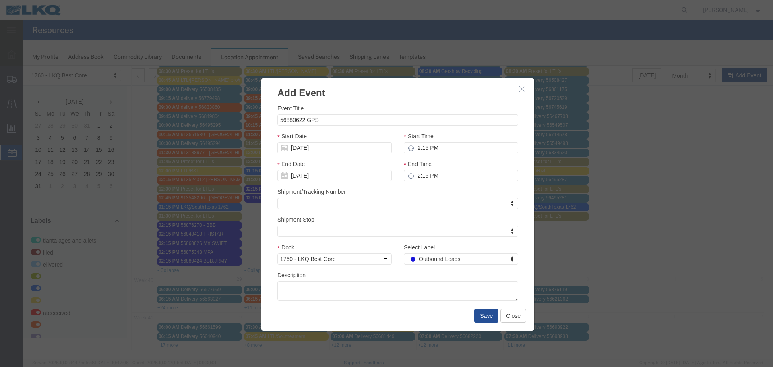
click at [403, 275] on div "Description" at bounding box center [397, 286] width 241 height 30
click at [478, 313] on button "Save" at bounding box center [486, 316] width 24 height 14
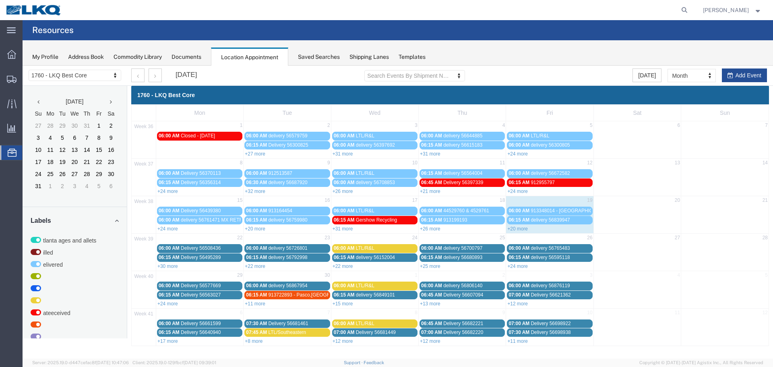
scroll to position [0, 0]
click at [173, 263] on link "+30 more" at bounding box center [167, 266] width 21 height 6
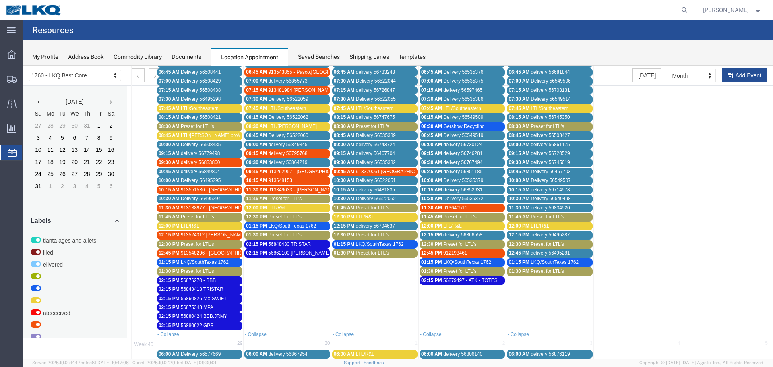
scroll to position [268, 0]
